Goal: Use online tool/utility: Use online tool/utility

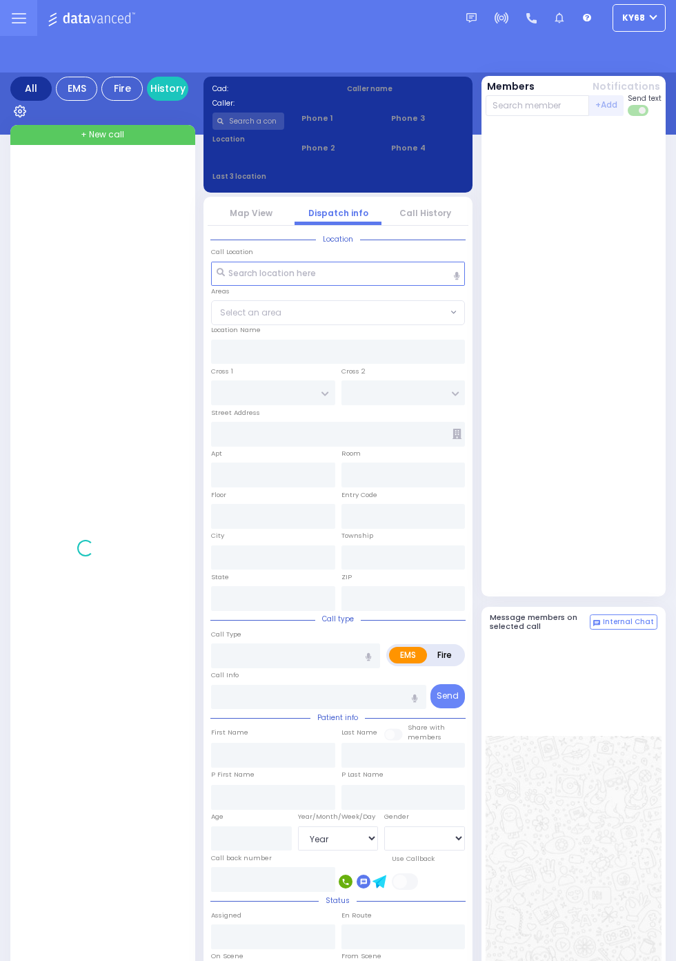
select select "Year"
select select "[DEMOGRAPHIC_DATA]"
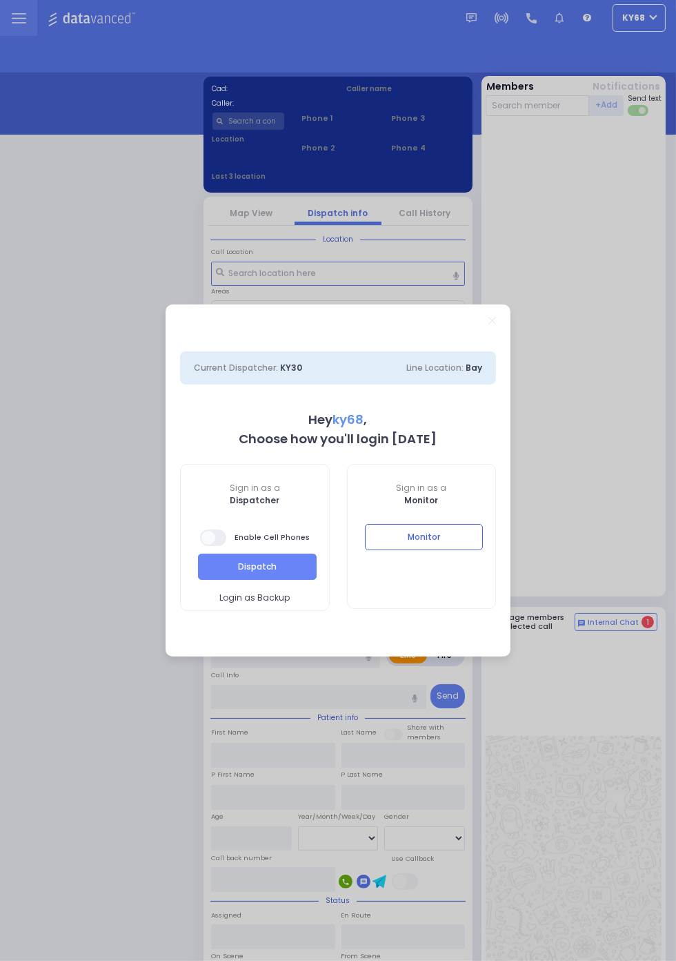
select select "12"
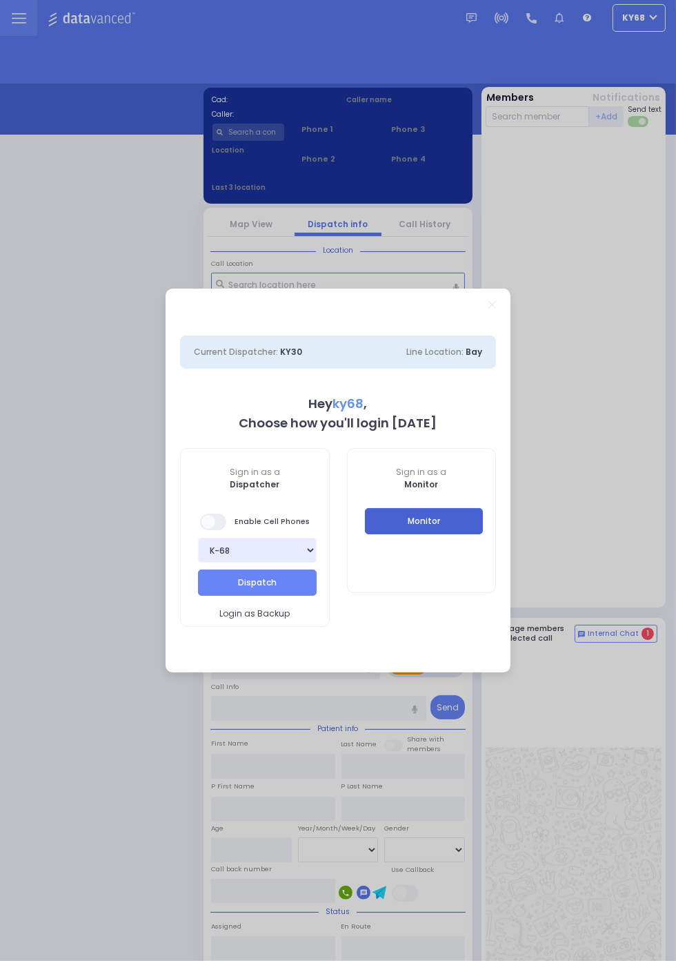
click at [484, 534] on button "Monitor" at bounding box center [424, 521] width 119 height 26
